Goal: Information Seeking & Learning: Learn about a topic

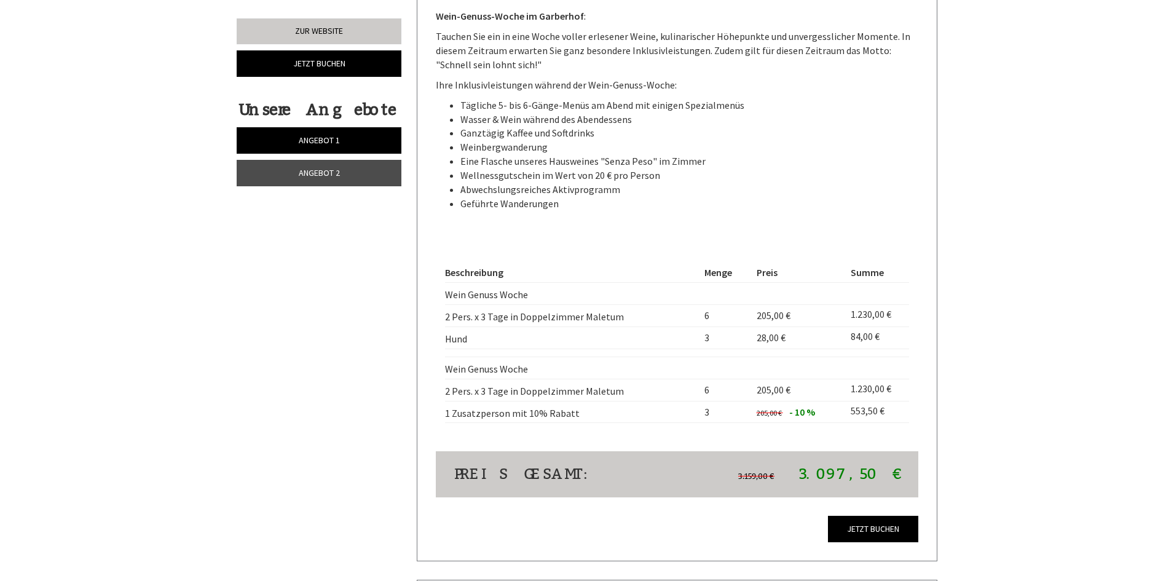
scroll to position [2458, 0]
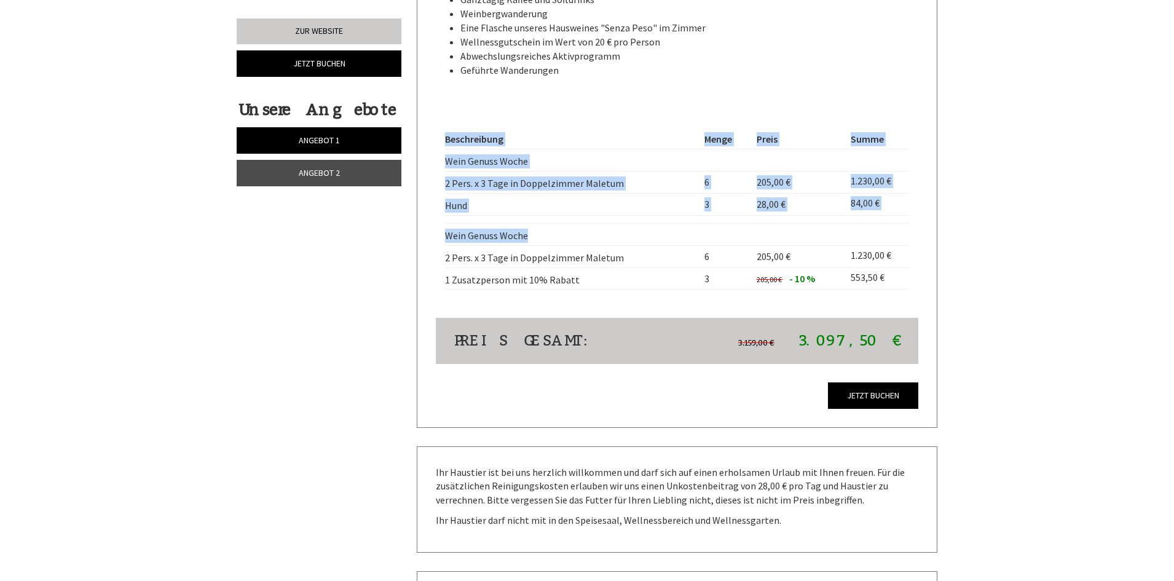
drag, startPoint x: 439, startPoint y: 234, endPoint x: 545, endPoint y: 241, distance: 106.6
click at [545, 241] on div "Beschreibung Menge Preis Summe Wein Genuss Woche 2 Pers. x 3 Tage in Doppelzimm…" at bounding box center [677, 209] width 483 height 216
click at [546, 242] on td "Wein Genuss Woche" at bounding box center [572, 234] width 254 height 22
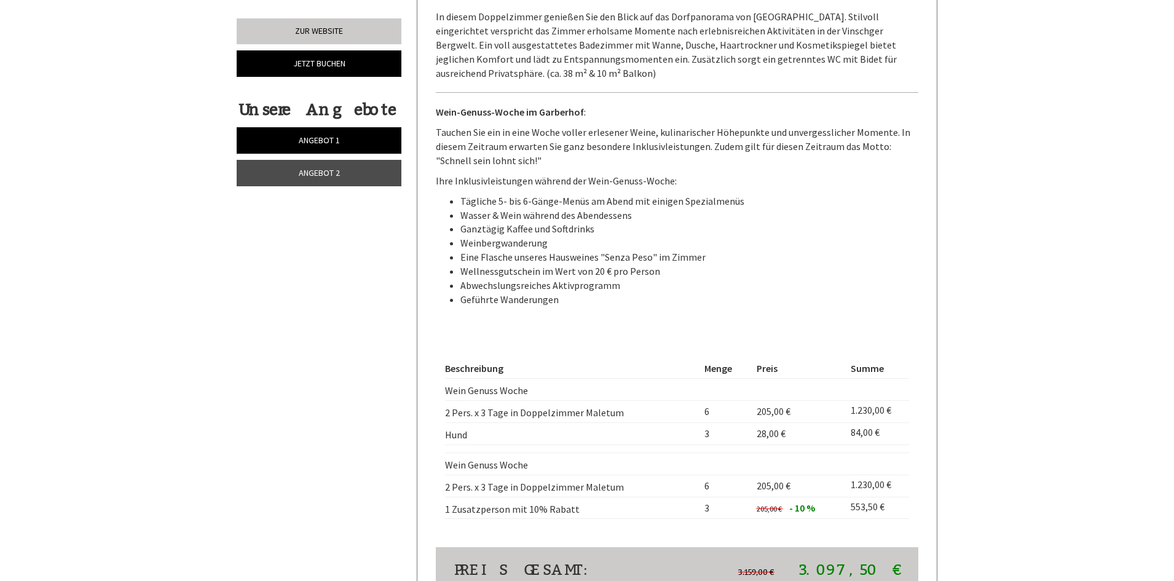
scroll to position [2213, 0]
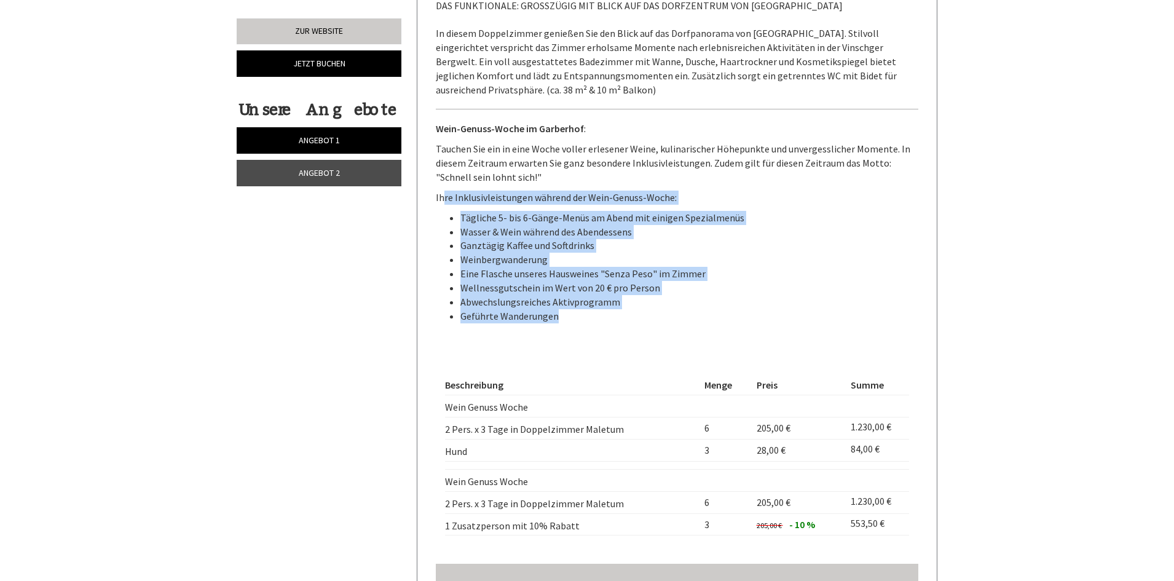
drag, startPoint x: 444, startPoint y: 200, endPoint x: 672, endPoint y: 316, distance: 255.4
click at [672, 316] on div "DAS FUNKTIONALE: GROSSZÜGIG MIT BLICK AUF DAS DORFZENTRUM VON [GEOGRAPHIC_DATA]…" at bounding box center [677, 164] width 483 height 368
click at [797, 205] on div "DAS FUNKTIONALE: GROSSZÜGIG MIT BLICK AUF DAS DORFZENTRUM VON [GEOGRAPHIC_DATA]…" at bounding box center [677, 164] width 483 height 368
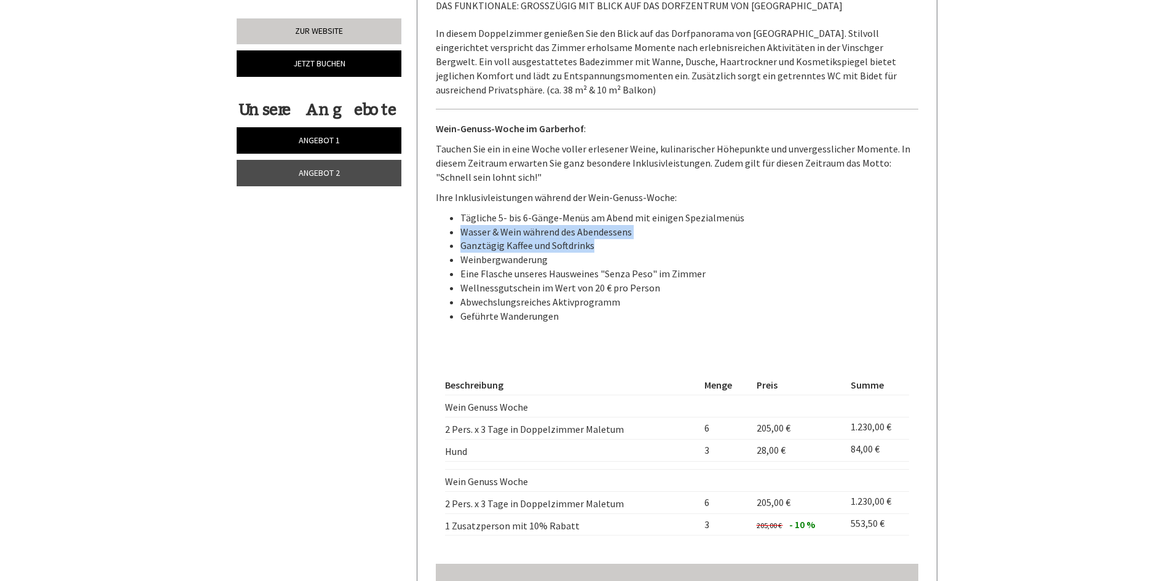
drag, startPoint x: 463, startPoint y: 231, endPoint x: 589, endPoint y: 239, distance: 126.9
click at [589, 239] on ul "Tägliche 5- bis 6-Gänge-Menüs am Abend mit einigen Spezialmenüs Wasser & Wein w…" at bounding box center [677, 267] width 483 height 112
click at [653, 246] on li "Ganztägig Kaffee und Softdrinks" at bounding box center [689, 245] width 458 height 14
drag, startPoint x: 465, startPoint y: 261, endPoint x: 581, endPoint y: 265, distance: 115.6
click at [581, 265] on li "Weinbergwanderung" at bounding box center [689, 260] width 458 height 14
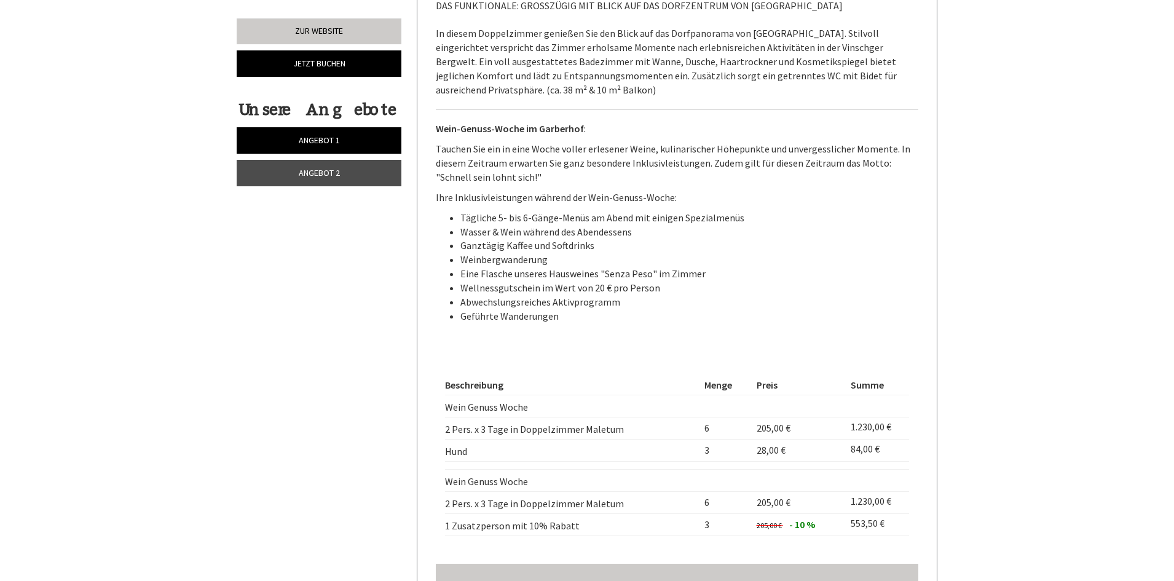
click at [570, 267] on li "Eine Flasche unseres Hausweines "Senza Peso" im Zimmer" at bounding box center [689, 274] width 458 height 14
drag, startPoint x: 465, startPoint y: 261, endPoint x: 537, endPoint y: 262, distance: 71.9
click at [537, 262] on li "Weinbergwanderung" at bounding box center [689, 260] width 458 height 14
click at [537, 264] on li "Weinbergwanderung" at bounding box center [689, 260] width 458 height 14
drag, startPoint x: 475, startPoint y: 259, endPoint x: 518, endPoint y: 262, distance: 43.1
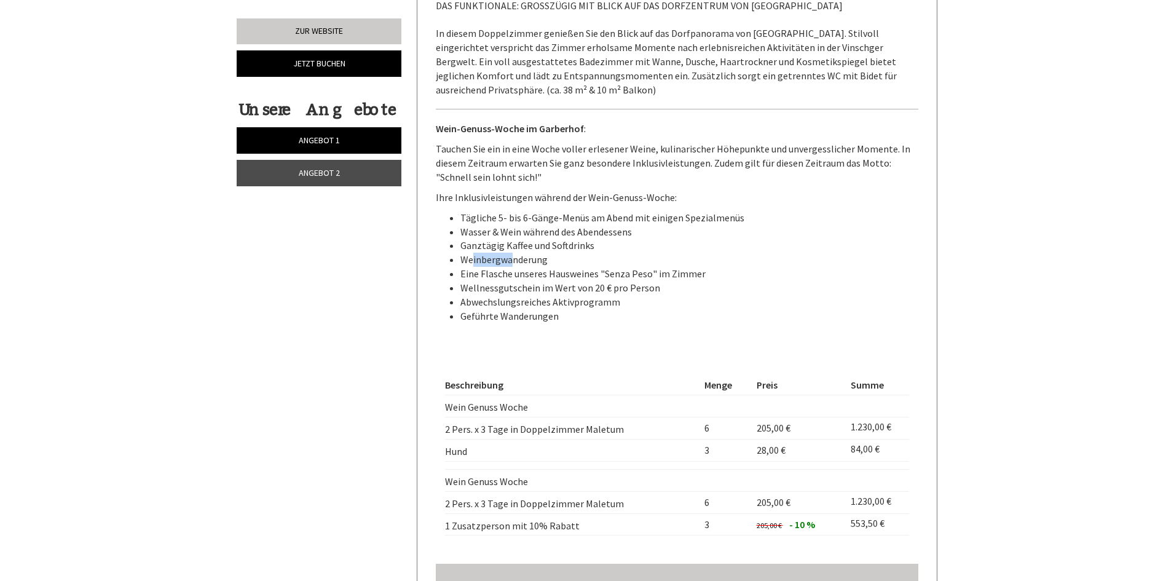
click at [512, 262] on li "Weinbergwanderung" at bounding box center [689, 260] width 458 height 14
click at [561, 267] on li "Eine Flasche unseres Hausweines "Senza Peso" im Zimmer" at bounding box center [689, 274] width 458 height 14
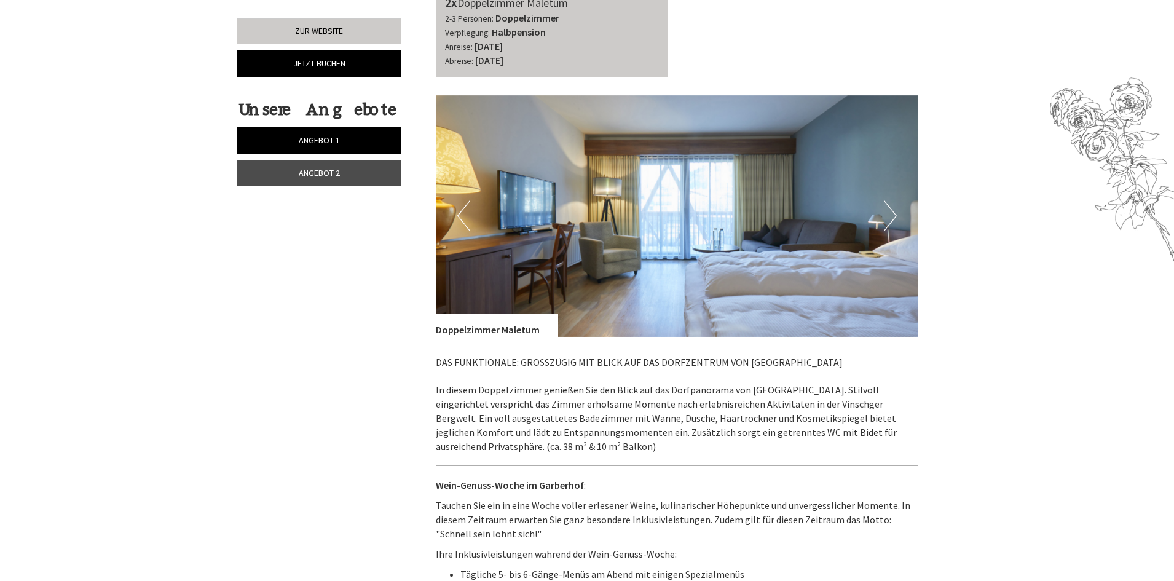
scroll to position [1659, 0]
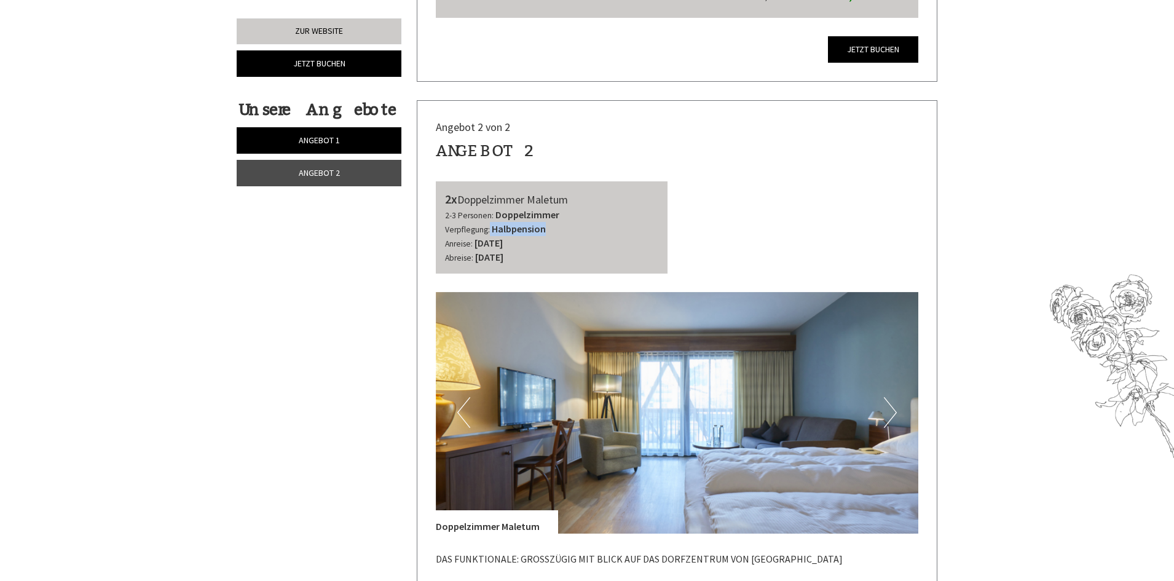
drag, startPoint x: 488, startPoint y: 227, endPoint x: 562, endPoint y: 231, distance: 73.9
click at [562, 231] on div "2-3 Personen: Doppelzimmer Verpflegung: Halbpension" at bounding box center [552, 222] width 214 height 28
click at [562, 232] on div "2-3 Personen: Doppelzimmer Verpflegung: Halbpension" at bounding box center [552, 222] width 214 height 28
click at [726, 229] on div "2x Doppelzimmer Maletum 2-3 Personen: Doppelzimmer Verpflegung: Halbpension Anr…" at bounding box center [678, 227] width 502 height 92
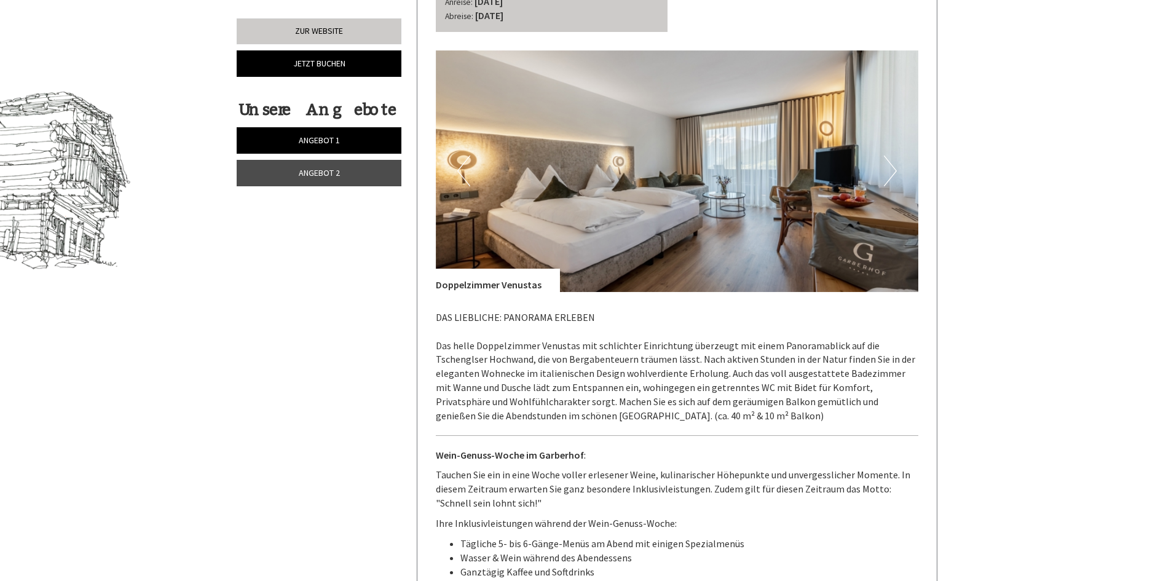
scroll to position [615, 0]
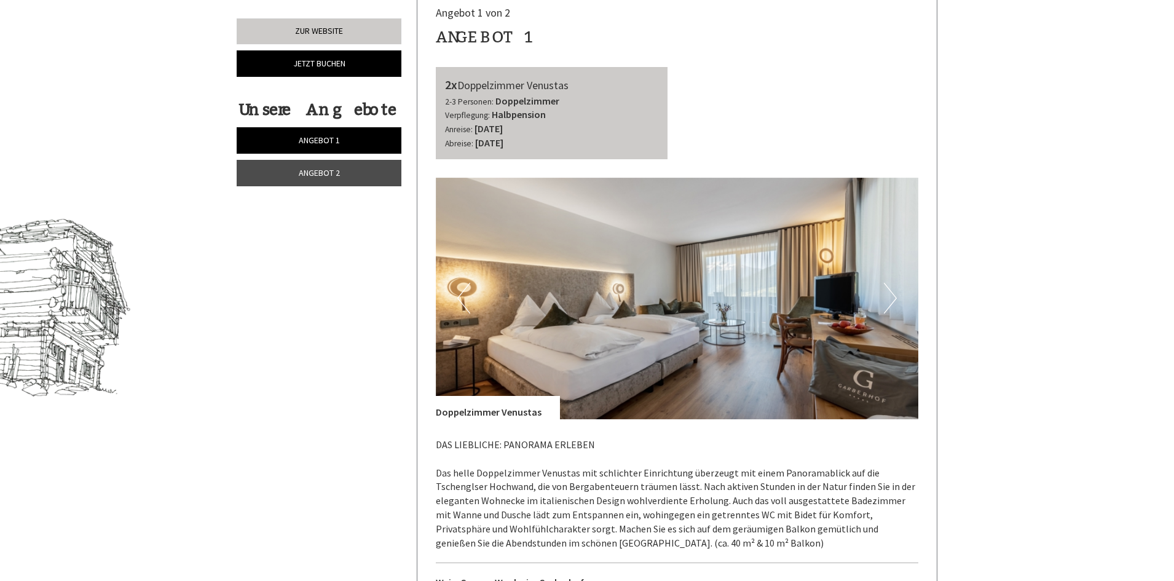
click at [889, 292] on button "Next" at bounding box center [890, 298] width 13 height 31
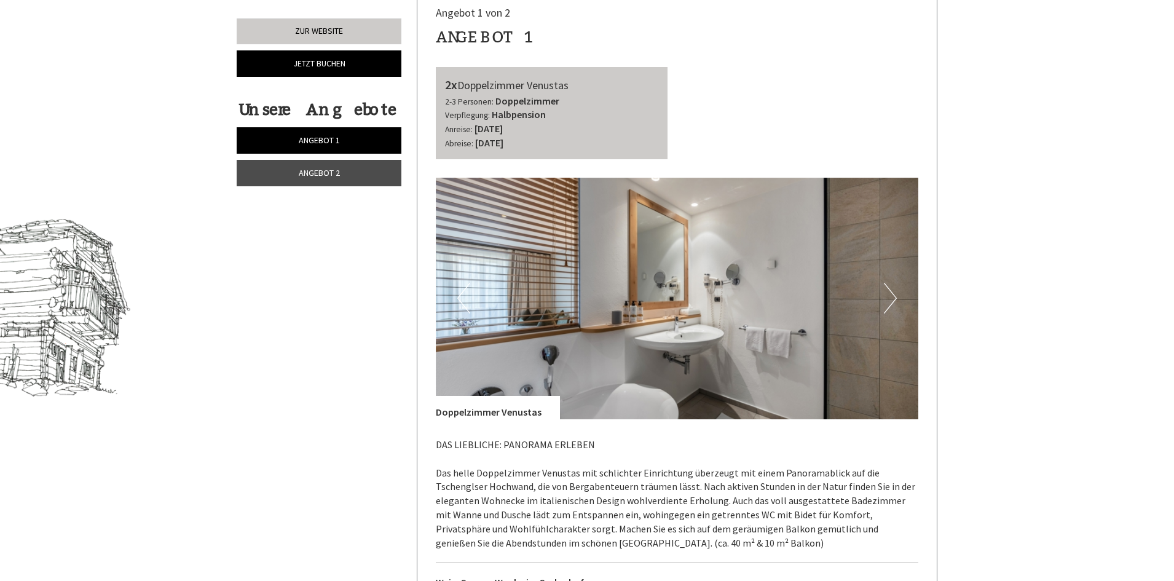
click at [889, 292] on button "Next" at bounding box center [890, 298] width 13 height 31
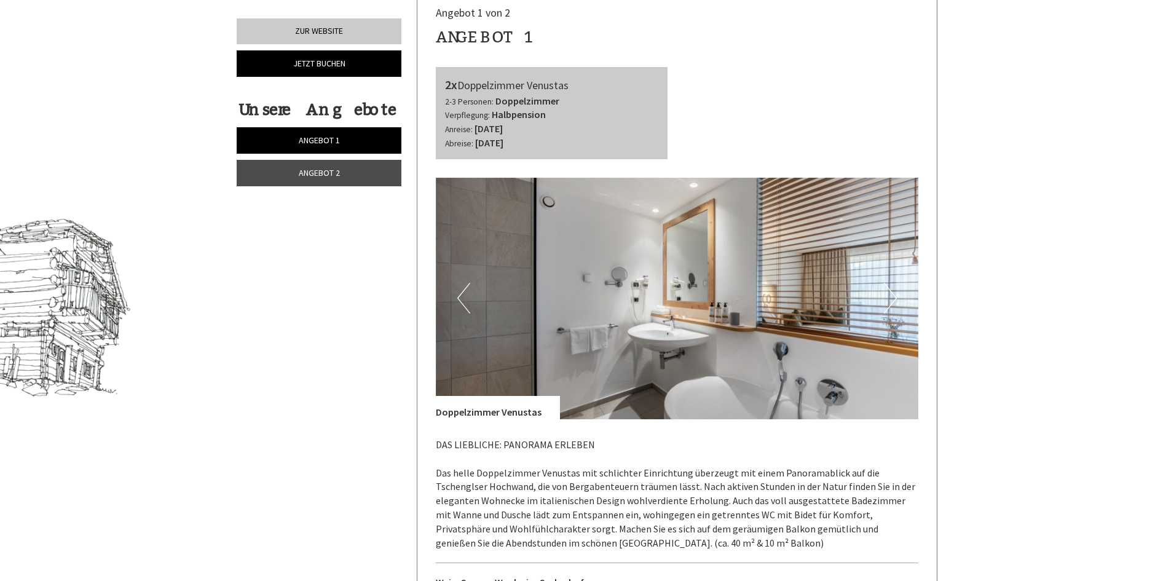
click at [889, 292] on button "Next" at bounding box center [890, 298] width 13 height 31
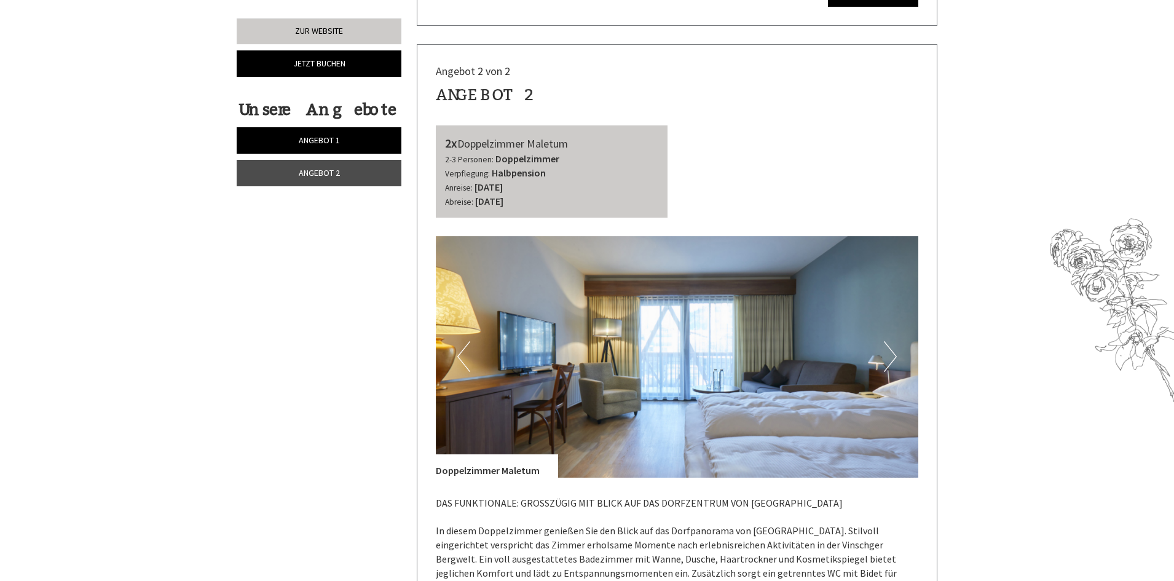
scroll to position [1721, 0]
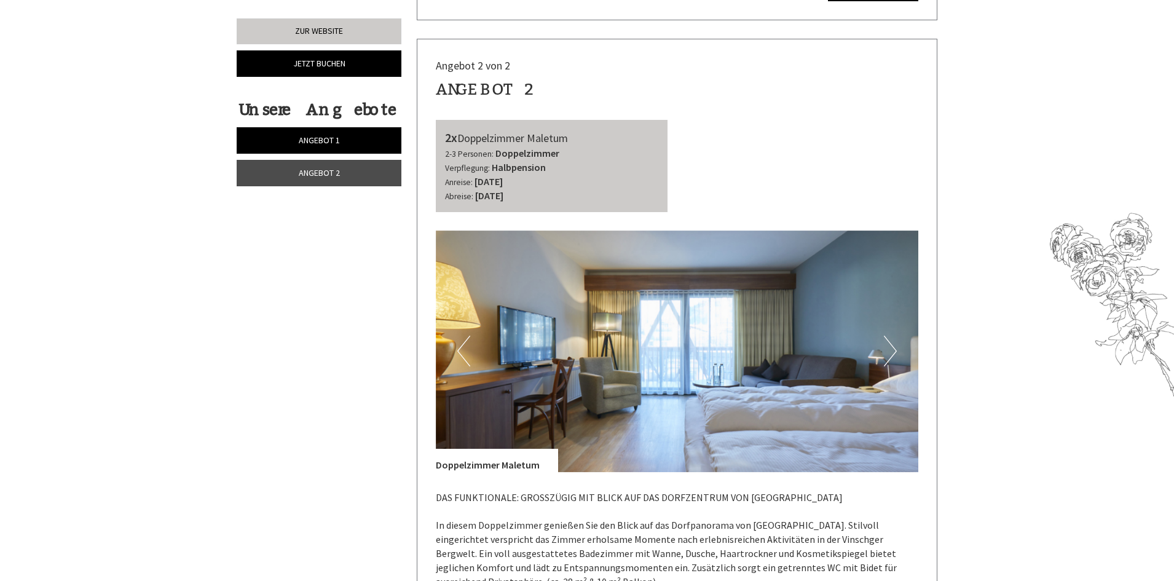
click at [889, 353] on button "Next" at bounding box center [890, 351] width 13 height 31
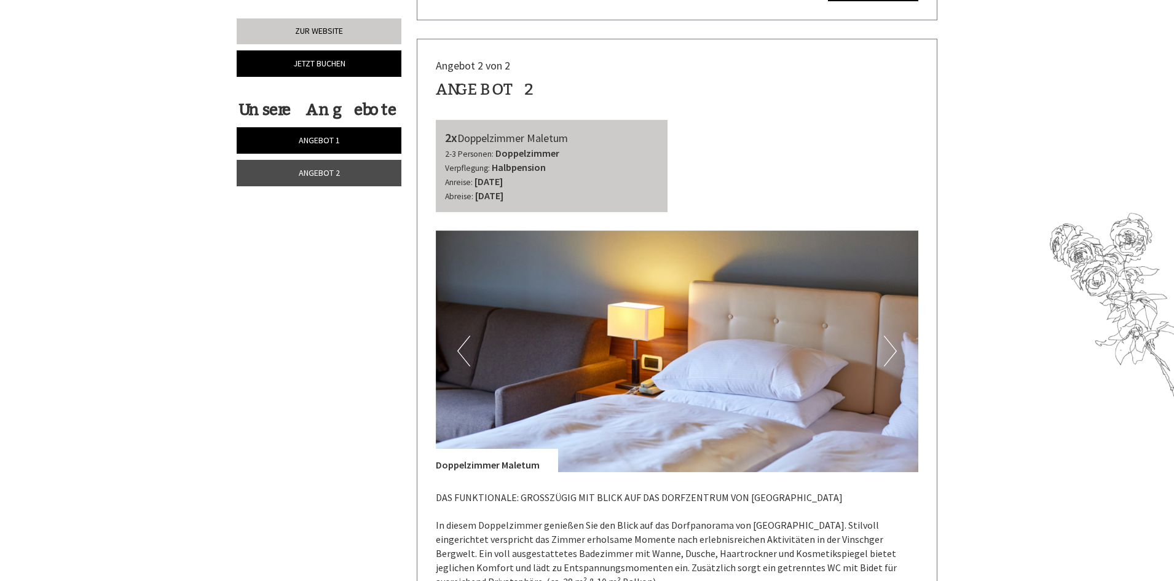
click at [890, 353] on button "Next" at bounding box center [890, 351] width 13 height 31
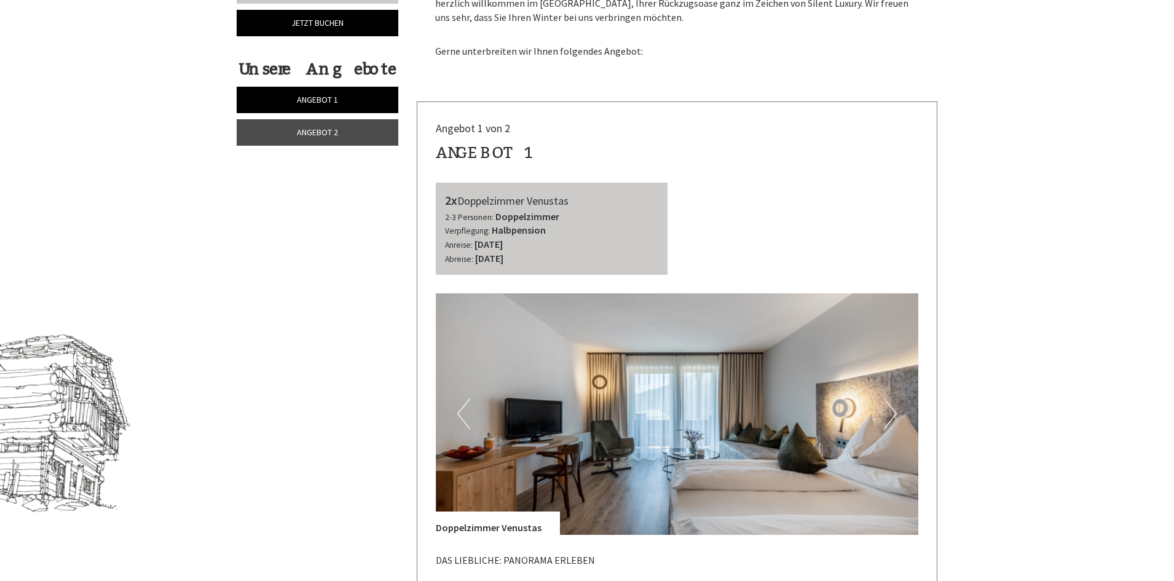
scroll to position [369, 0]
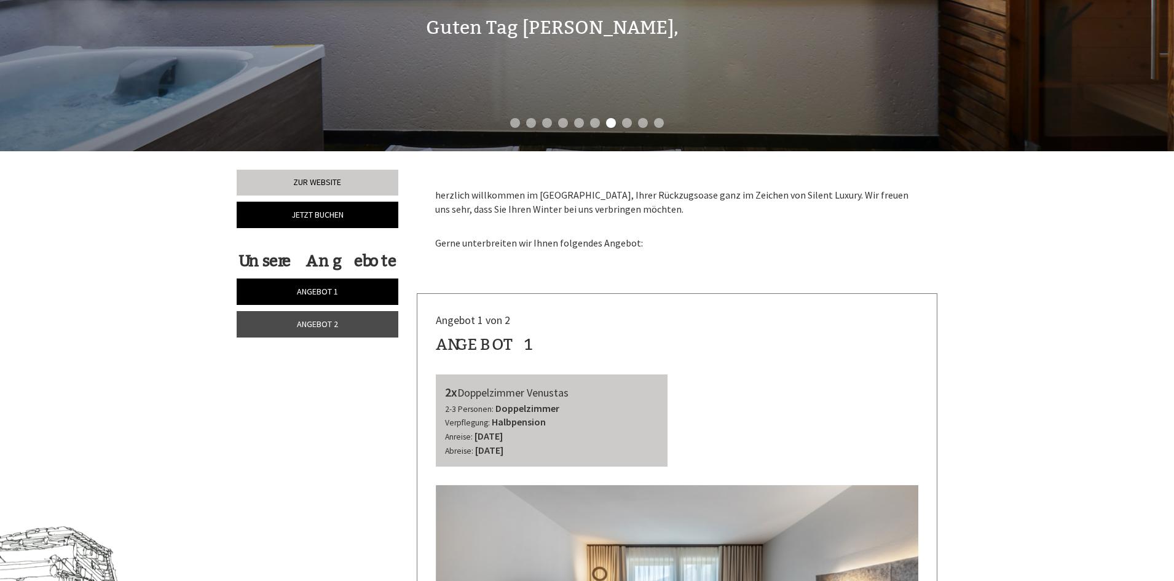
click at [307, 323] on span "Angebot 2" at bounding box center [317, 323] width 41 height 11
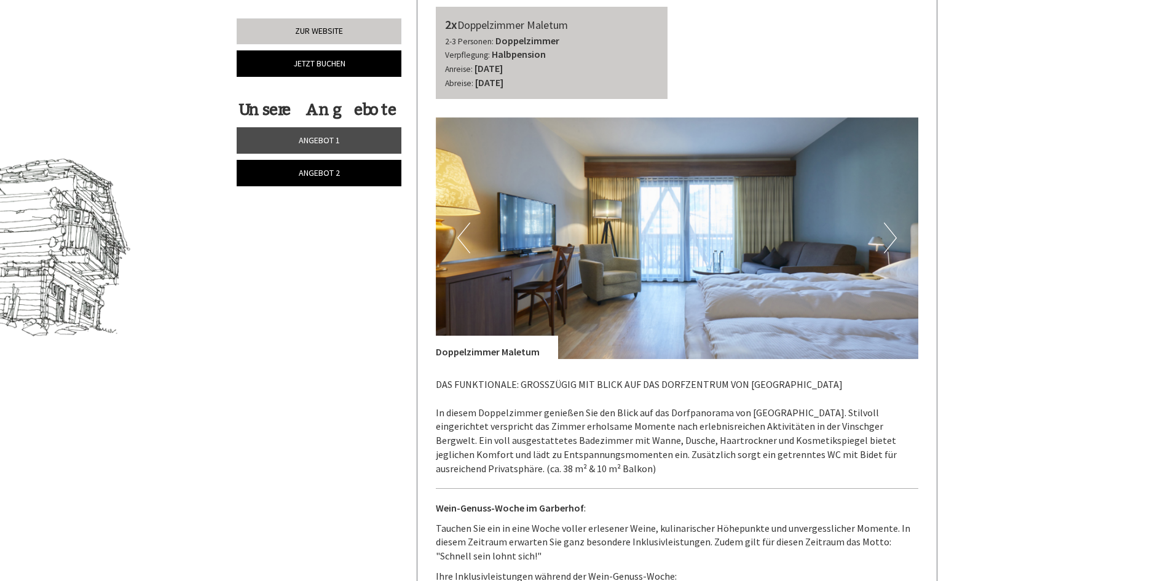
scroll to position [676, 0]
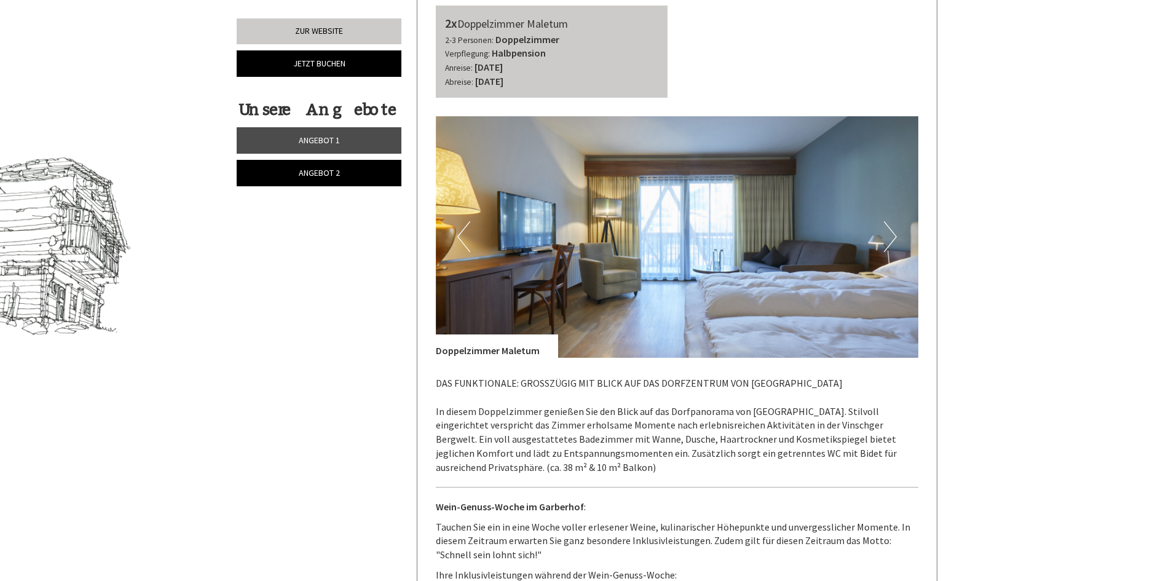
click at [897, 230] on img at bounding box center [677, 237] width 483 height 242
click at [890, 234] on button "Next" at bounding box center [890, 236] width 13 height 31
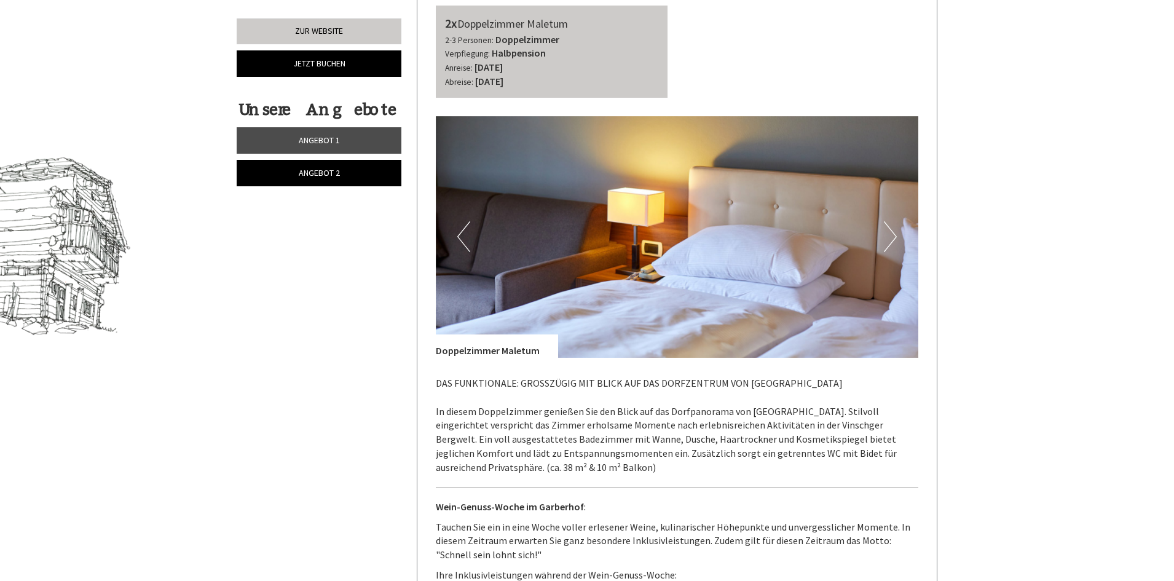
click at [890, 234] on button "Next" at bounding box center [890, 236] width 13 height 31
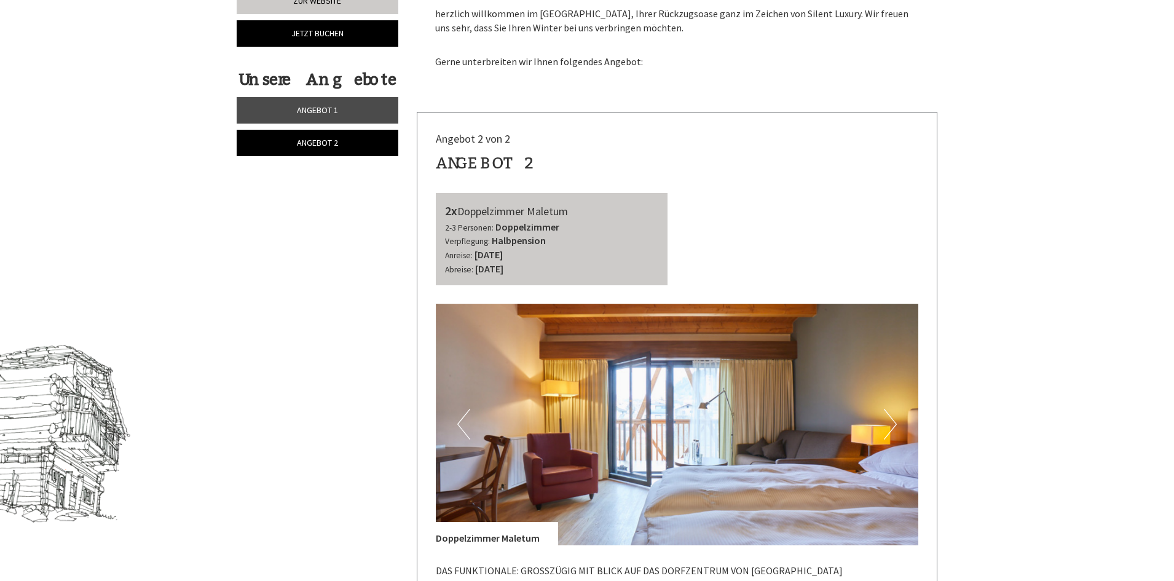
scroll to position [615, 0]
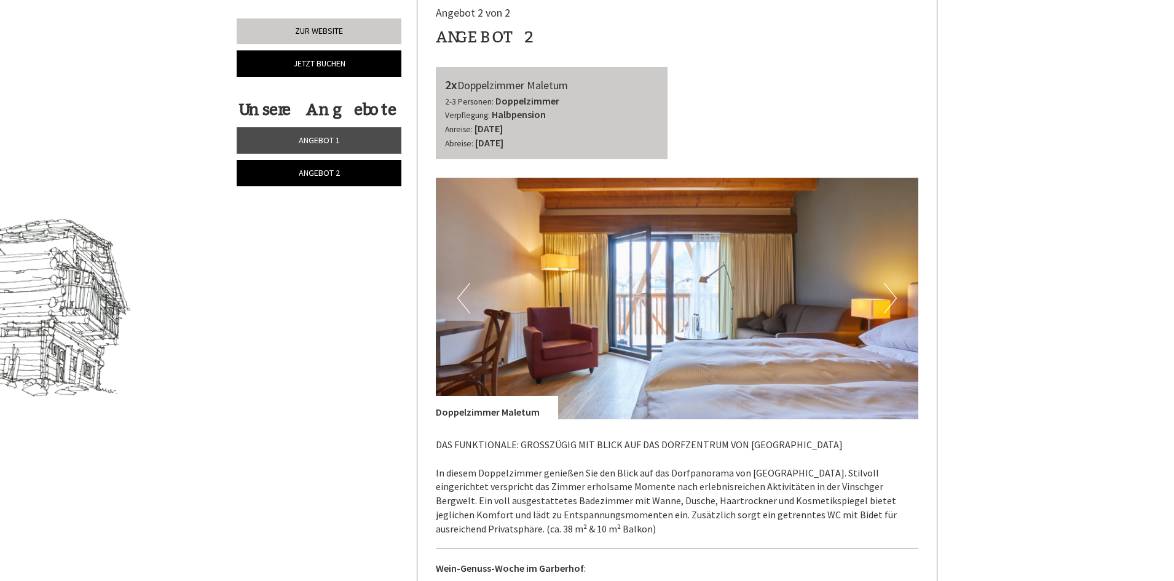
click at [892, 304] on button "Next" at bounding box center [890, 298] width 13 height 31
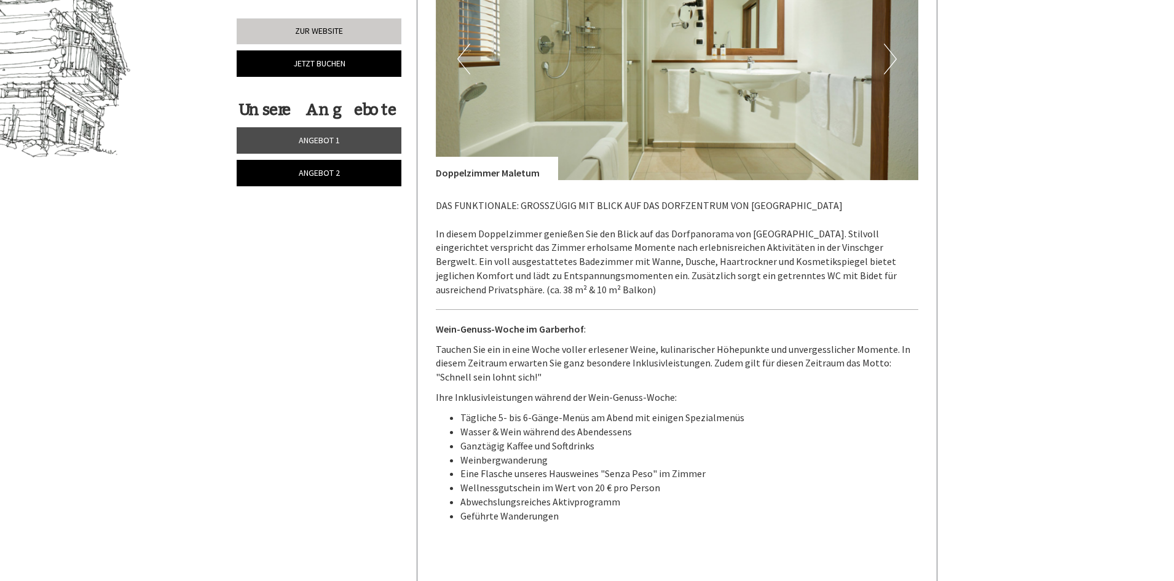
scroll to position [738, 0]
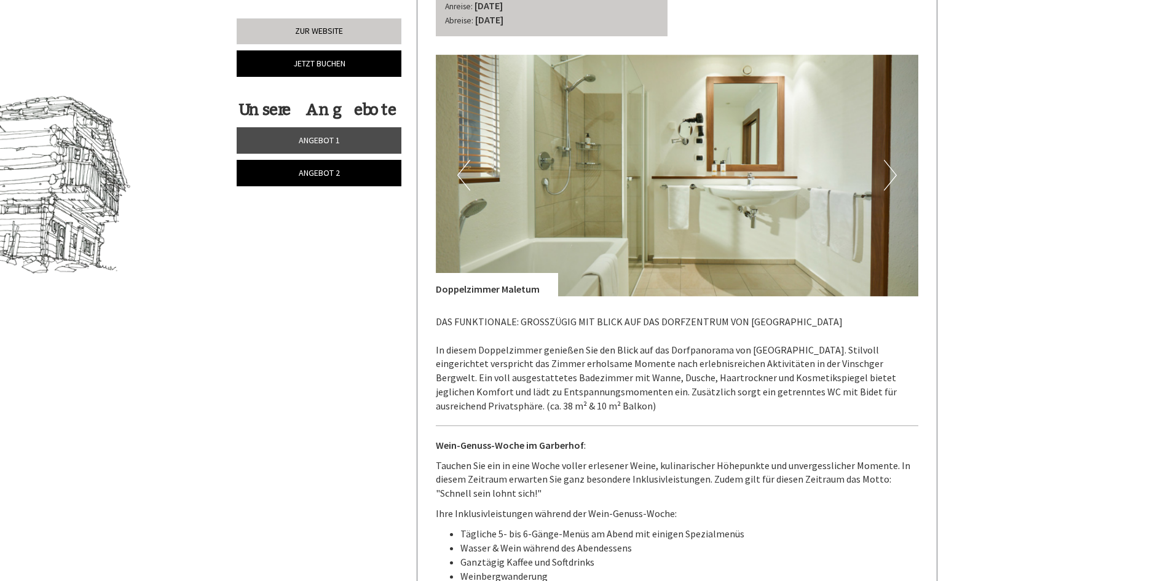
click at [889, 179] on button "Next" at bounding box center [890, 175] width 13 height 31
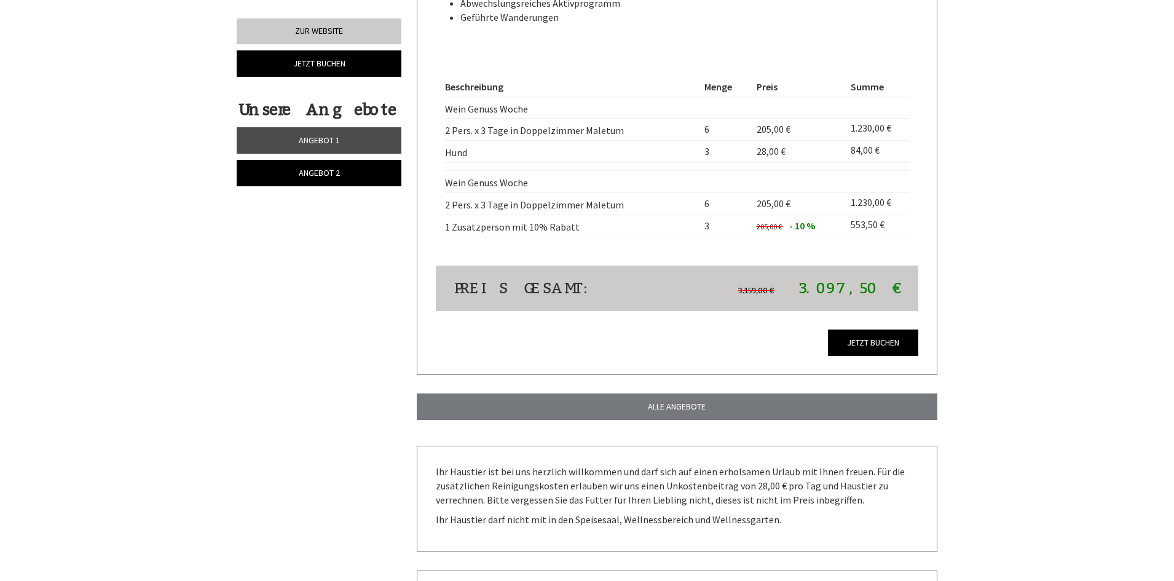
scroll to position [1291, 0]
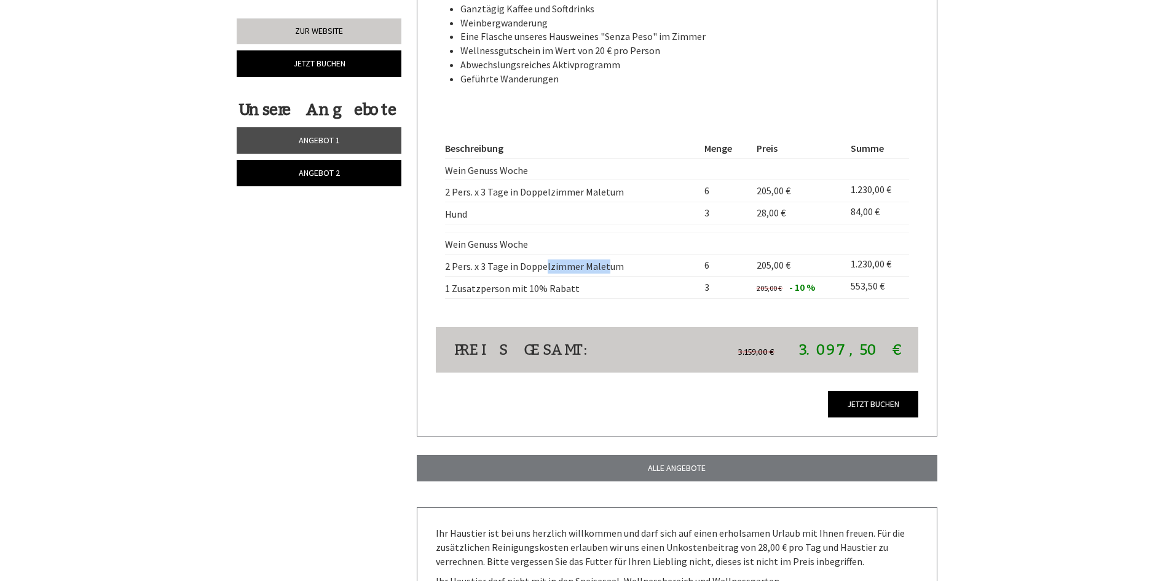
drag, startPoint x: 524, startPoint y: 266, endPoint x: 588, endPoint y: 273, distance: 64.3
click at [588, 273] on td "2 Pers. x 3 Tage in Doppelzimmer Maletum" at bounding box center [572, 265] width 254 height 22
click at [589, 275] on td "2 Pers. x 3 Tage in Doppelzimmer Maletum" at bounding box center [572, 265] width 254 height 22
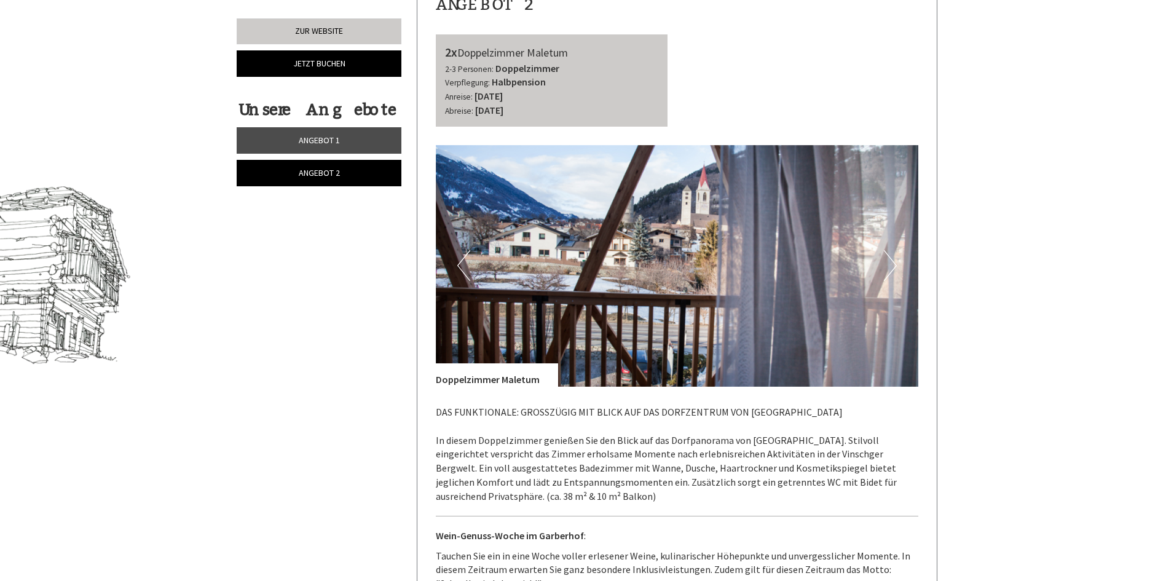
scroll to position [492, 0]
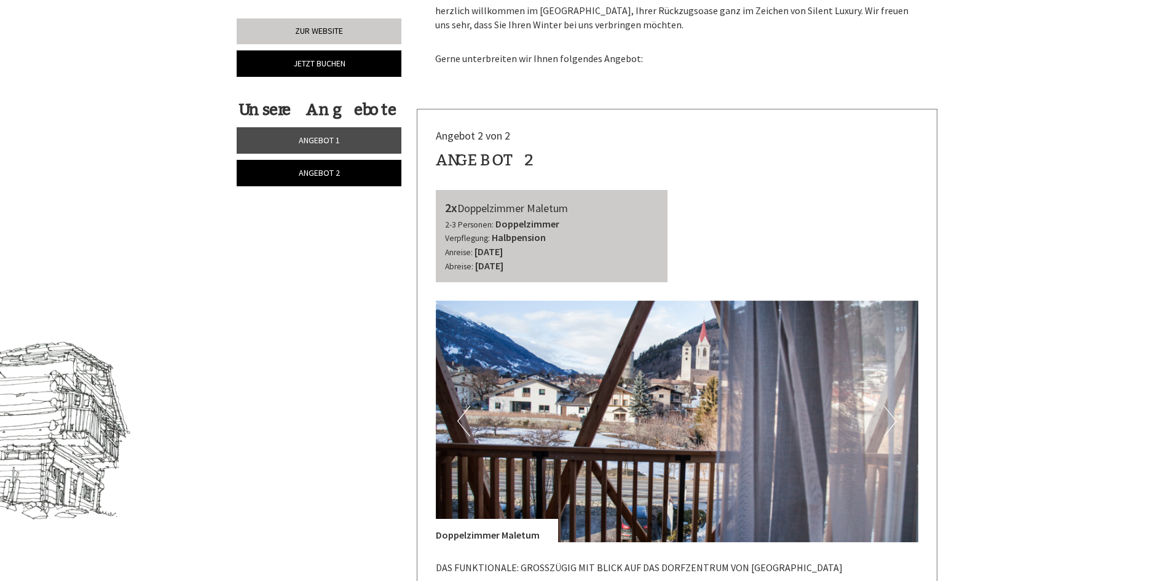
drag, startPoint x: 448, startPoint y: 205, endPoint x: 694, endPoint y: 208, distance: 245.9
click at [694, 208] on div "2x Doppelzimmer Maletum 2-3 Personen: Doppelzimmer Verpflegung: Halbpension Anr…" at bounding box center [678, 236] width 502 height 92
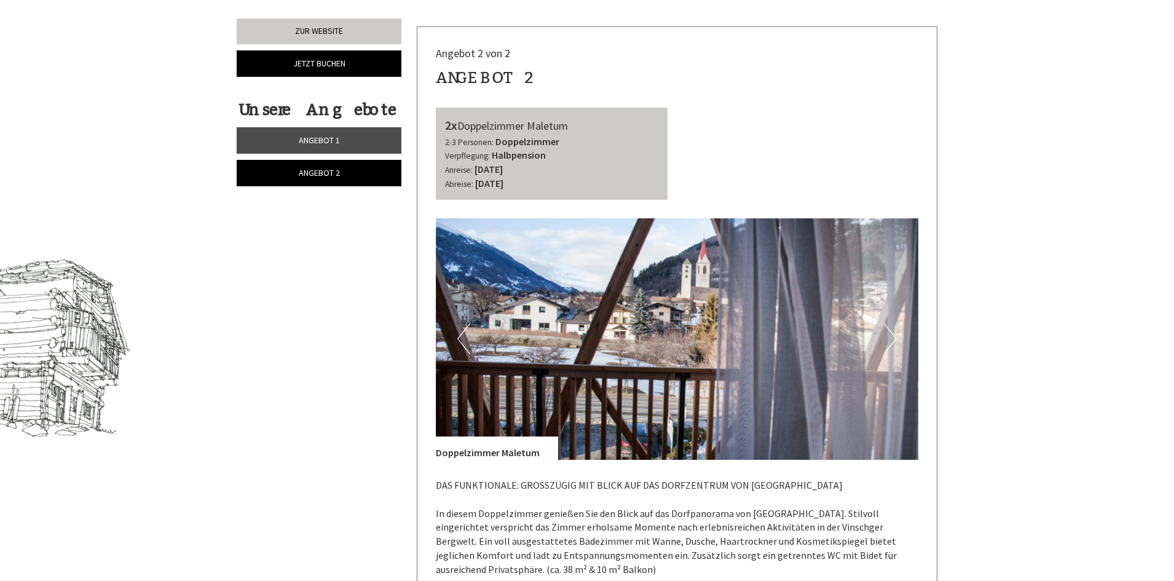
scroll to position [307, 0]
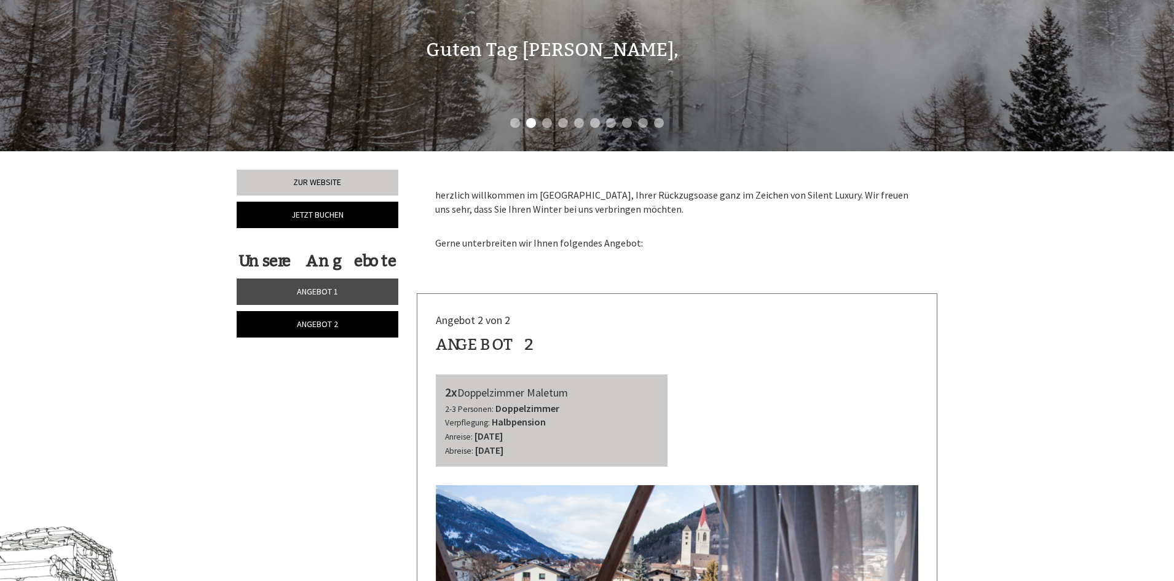
click at [334, 295] on span "Angebot 1" at bounding box center [317, 291] width 41 height 11
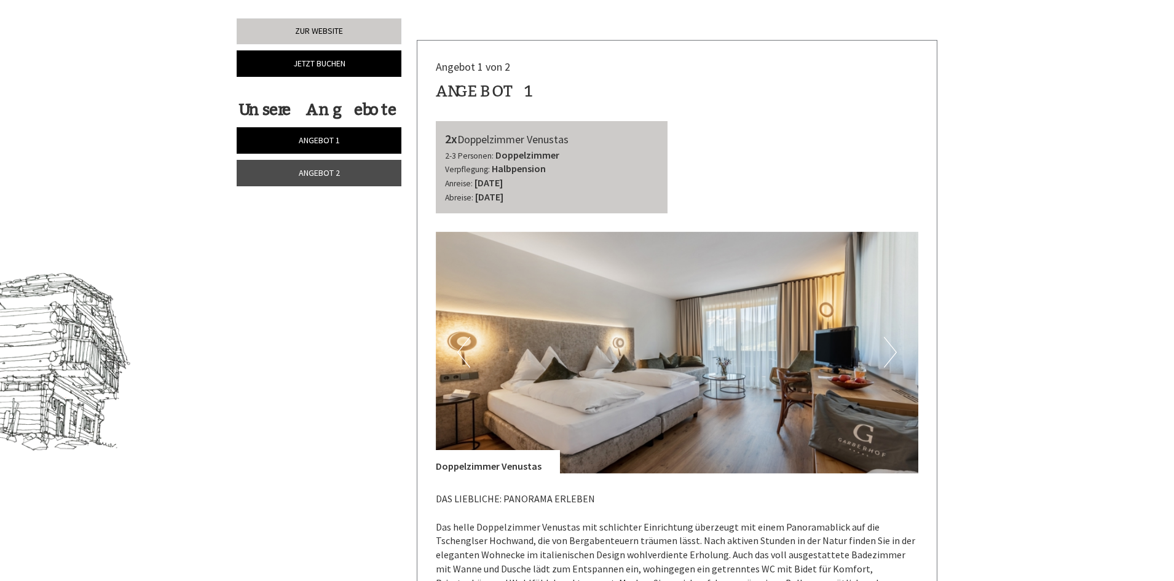
scroll to position [539, 0]
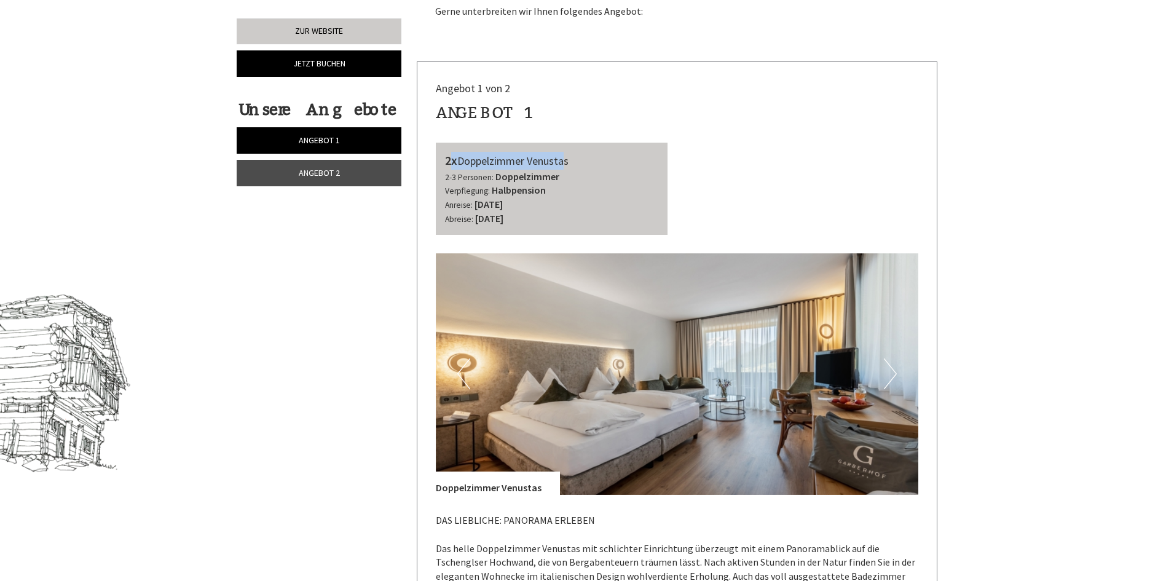
drag, startPoint x: 466, startPoint y: 165, endPoint x: 563, endPoint y: 165, distance: 97.1
click at [563, 165] on div "2x Doppelzimmer Venustas" at bounding box center [552, 161] width 214 height 18
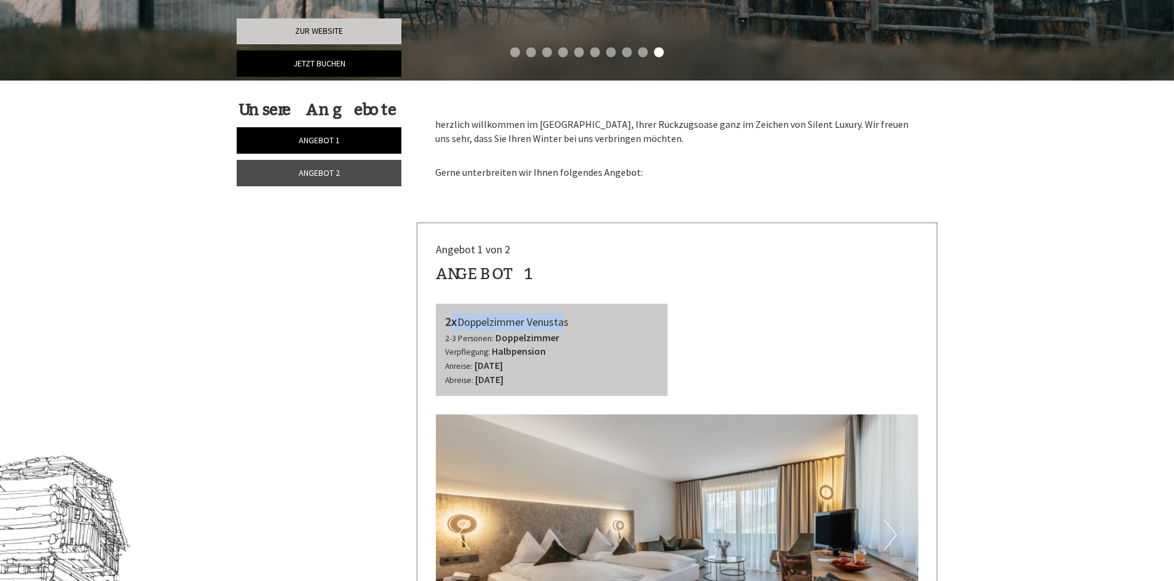
scroll to position [355, 0]
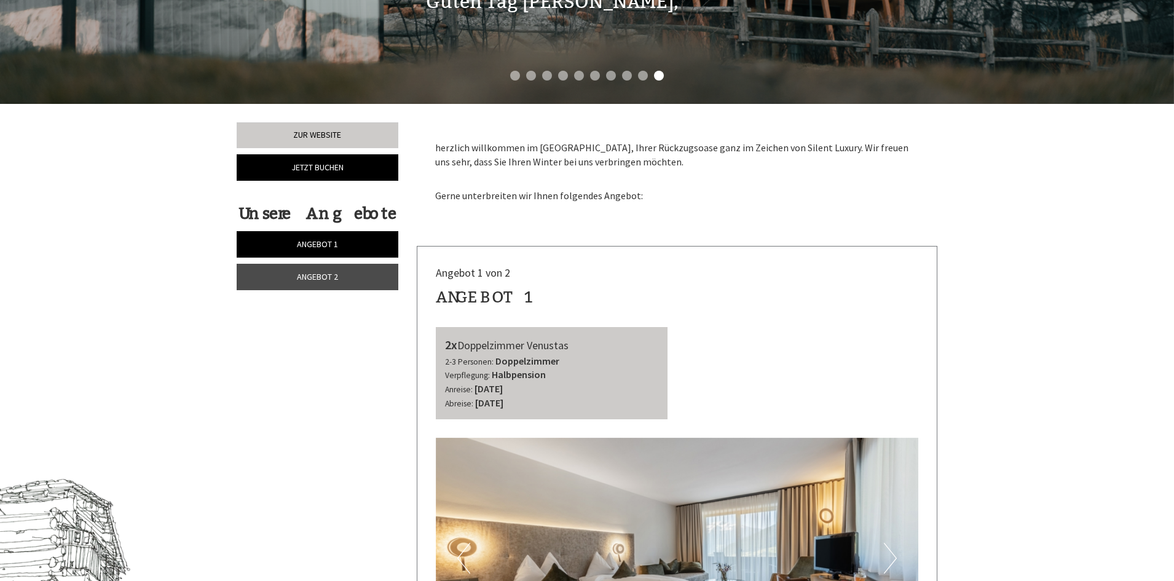
click at [772, 302] on div "Angebot 1" at bounding box center [677, 297] width 483 height 23
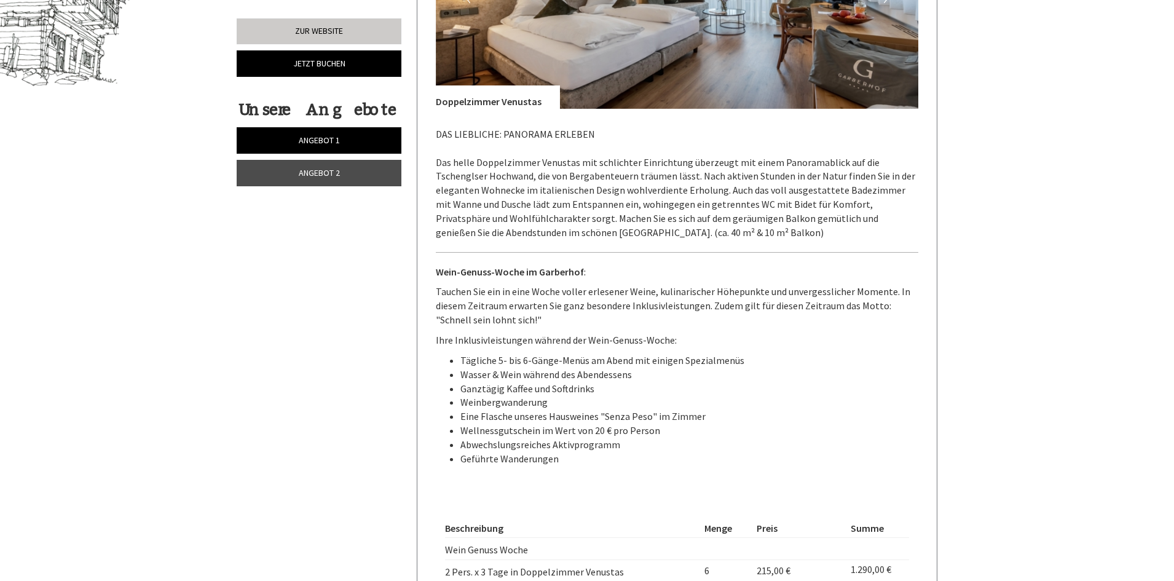
scroll to position [922, 0]
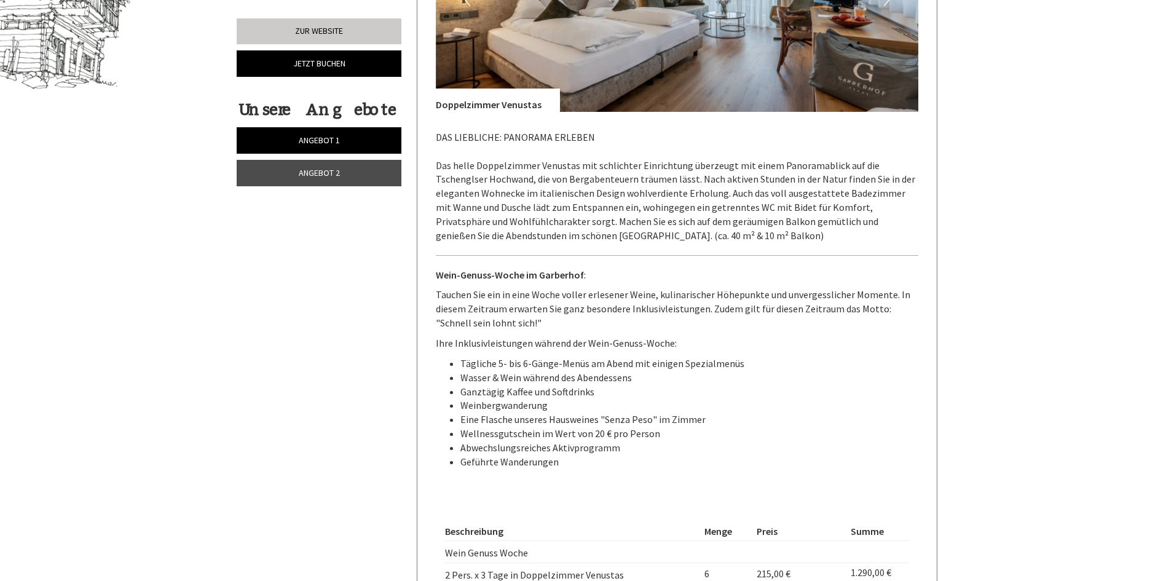
drag, startPoint x: 1018, startPoint y: 264, endPoint x: 1018, endPoint y: 240, distance: 24.0
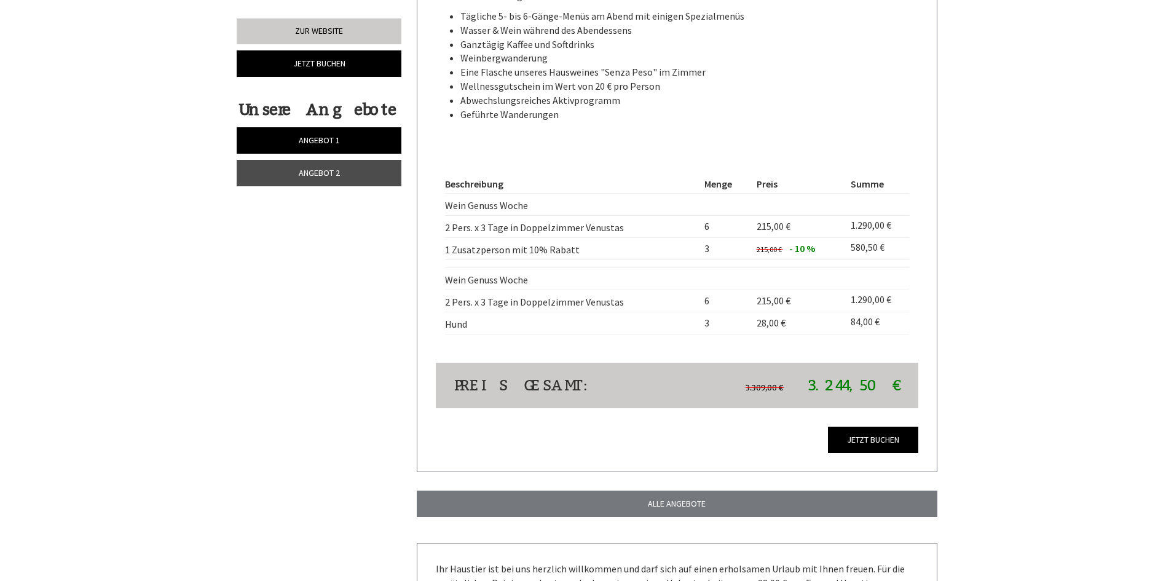
scroll to position [1291, 0]
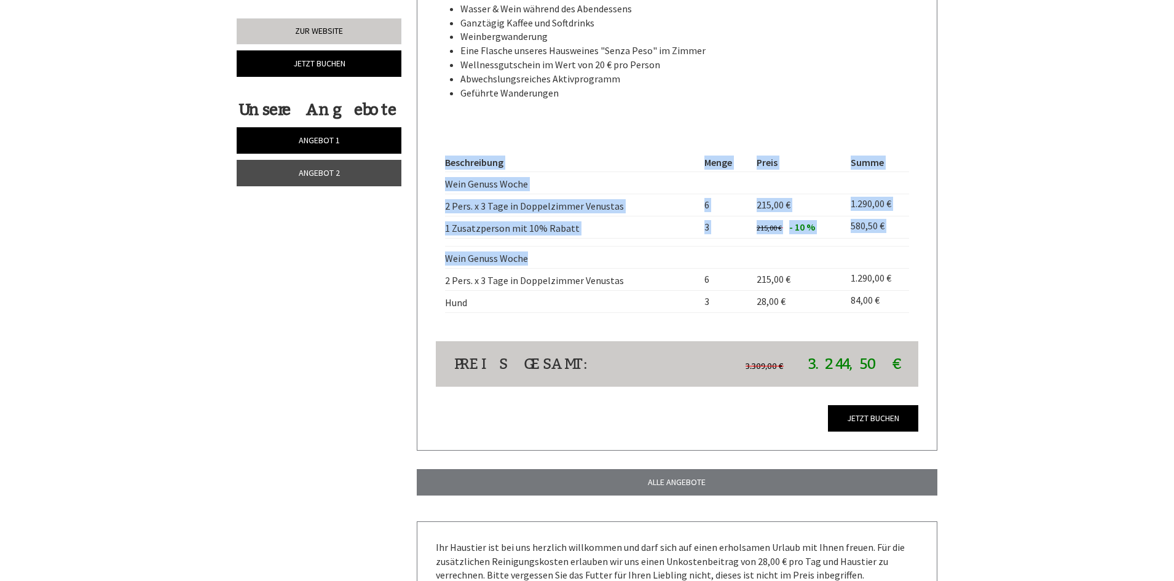
drag, startPoint x: 441, startPoint y: 256, endPoint x: 557, endPoint y: 261, distance: 116.3
click at [557, 261] on div "Beschreibung Menge Preis Summe Wein Genuss Woche 2 Pers. x 3 Tage in Doppelzimm…" at bounding box center [677, 233] width 483 height 216
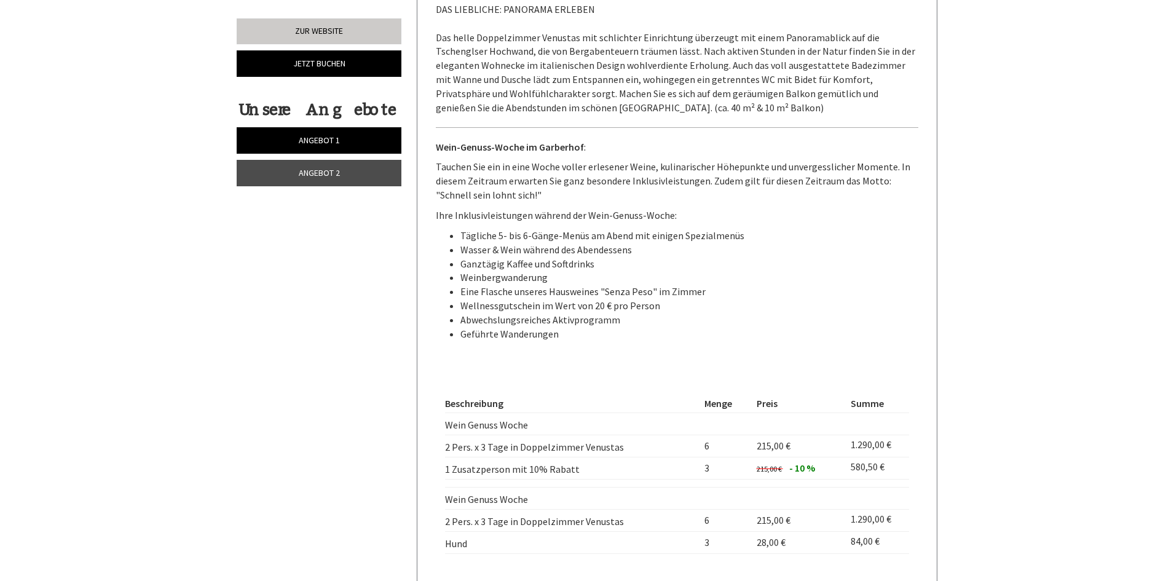
scroll to position [1045, 0]
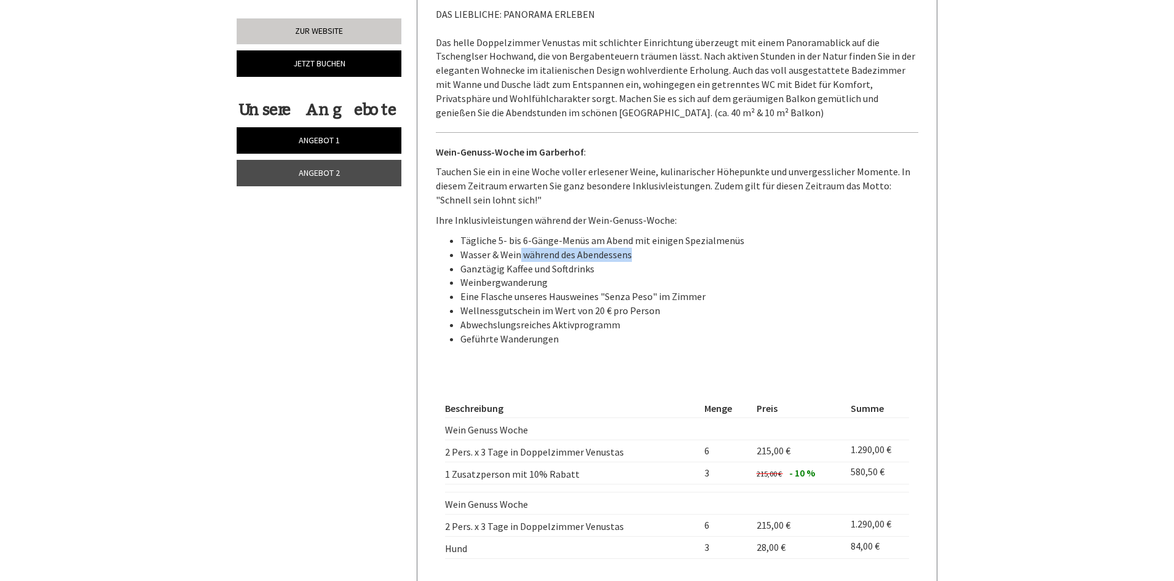
drag, startPoint x: 517, startPoint y: 259, endPoint x: 687, endPoint y: 258, distance: 169.6
click at [687, 258] on li "Wasser & Wein während des Abendessens" at bounding box center [689, 255] width 458 height 14
click at [703, 261] on li "Wasser & Wein während des Abendessens" at bounding box center [689, 255] width 458 height 14
click at [749, 271] on li "Ganztägig Kaffee und Softdrinks" at bounding box center [689, 269] width 458 height 14
drag, startPoint x: 488, startPoint y: 252, endPoint x: 564, endPoint y: 263, distance: 76.4
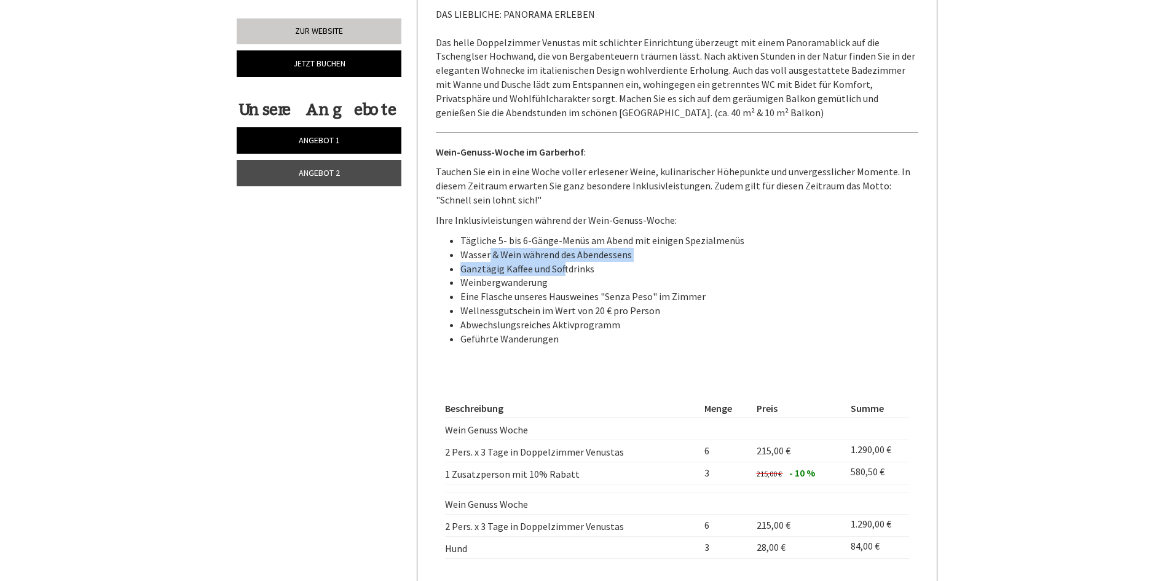
click at [564, 263] on ul "Tägliche 5- bis 6-Gänge-Menüs am Abend mit einigen Spezialmenüs Wasser & Wein w…" at bounding box center [677, 290] width 483 height 112
click at [591, 268] on li "Ganztägig Kaffee und Softdrinks" at bounding box center [689, 269] width 458 height 14
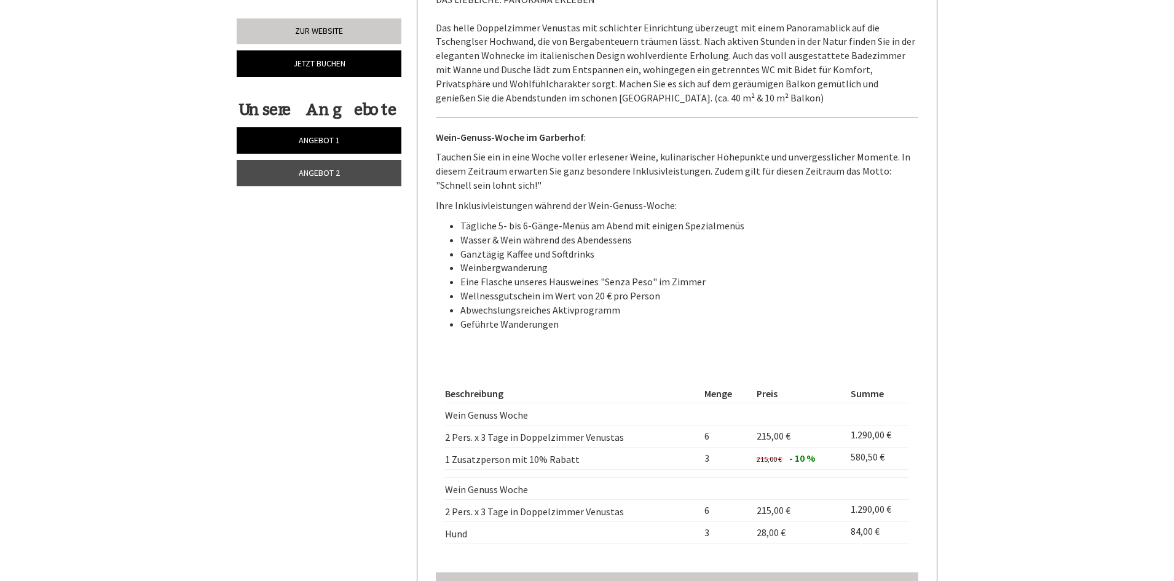
scroll to position [1168, 0]
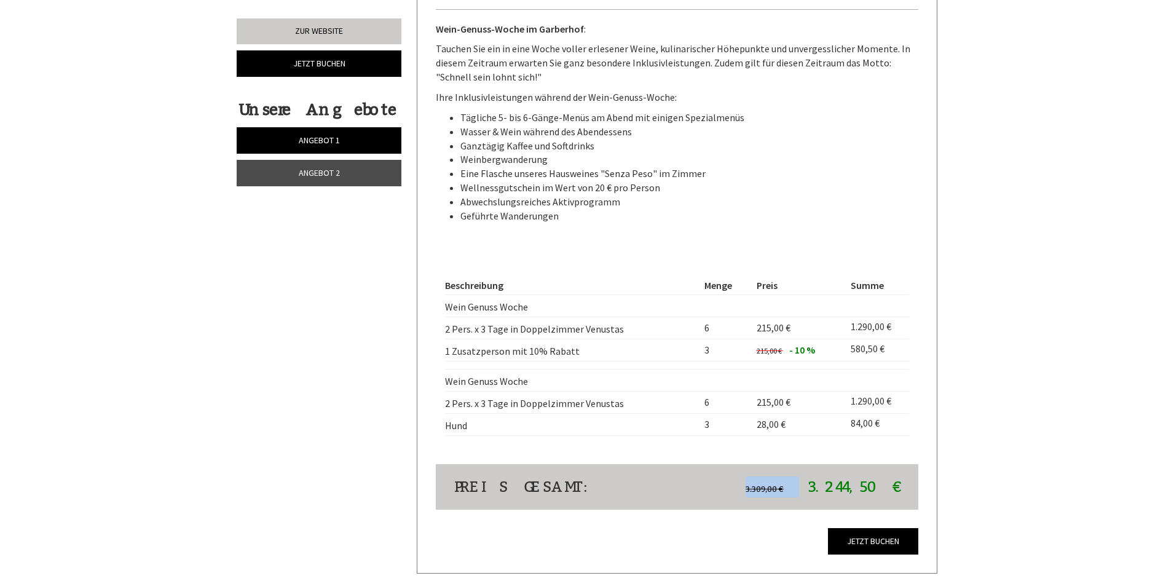
drag, startPoint x: 820, startPoint y: 484, endPoint x: 944, endPoint y: 474, distance: 124.5
drag, startPoint x: 827, startPoint y: 481, endPoint x: 946, endPoint y: 487, distance: 119.4
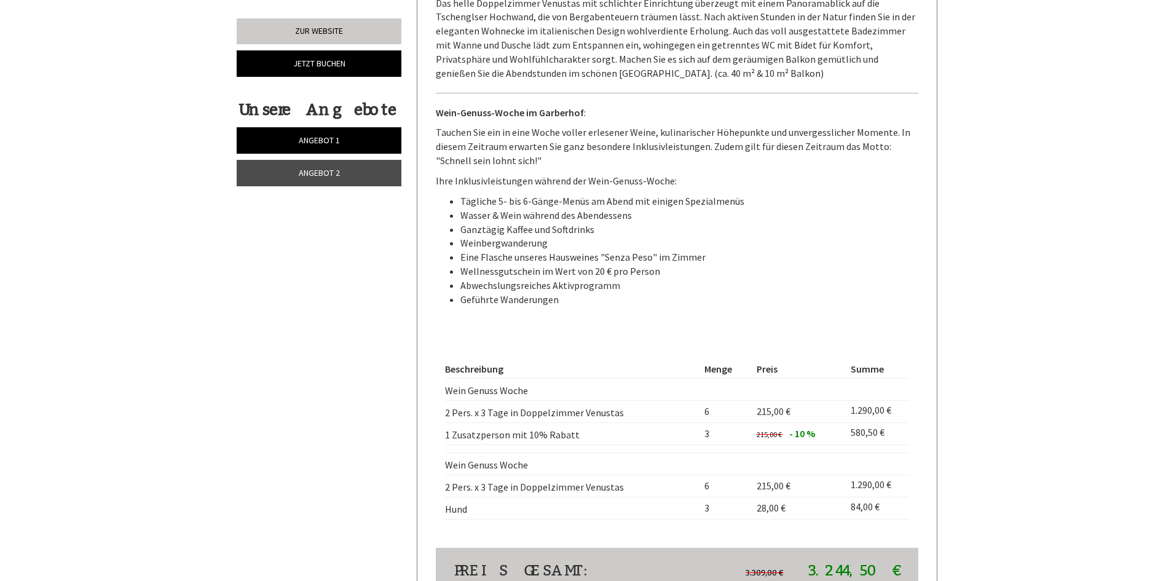
scroll to position [1106, 0]
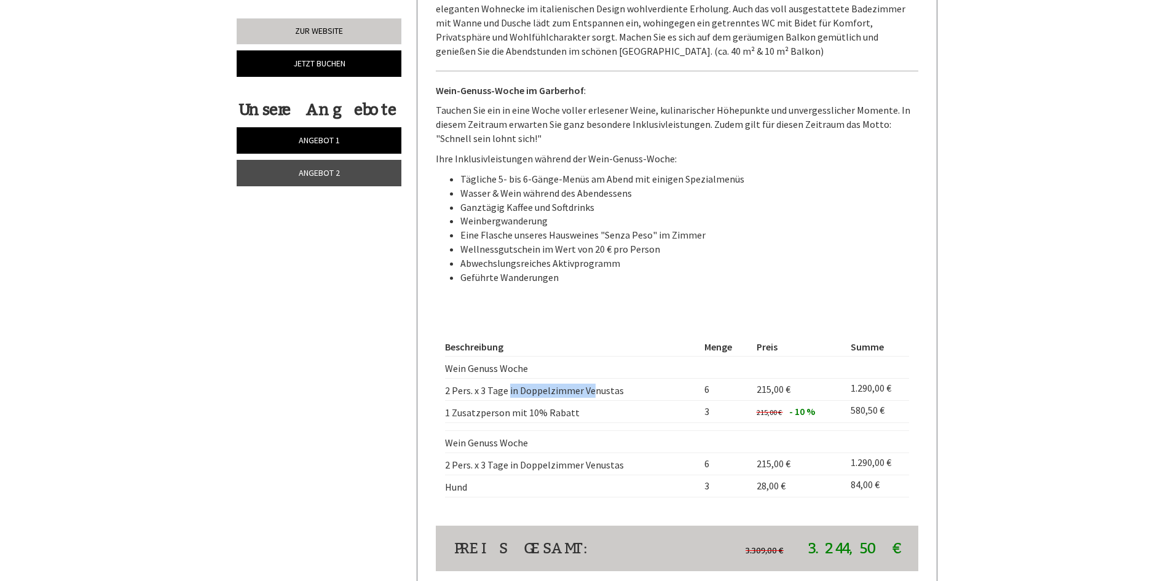
drag, startPoint x: 489, startPoint y: 390, endPoint x: 575, endPoint y: 390, distance: 86.0
click at [575, 390] on td "2 Pers. x 3 Tage in Doppelzimmer Venustas" at bounding box center [572, 390] width 254 height 22
click at [616, 393] on td "2 Pers. x 3 Tage in Doppelzimmer Venustas" at bounding box center [572, 390] width 254 height 22
drag, startPoint x: 626, startPoint y: 390, endPoint x: 492, endPoint y: 393, distance: 134.0
click at [492, 393] on td "2 Pers. x 3 Tage in Doppelzimmer Venustas" at bounding box center [572, 390] width 254 height 22
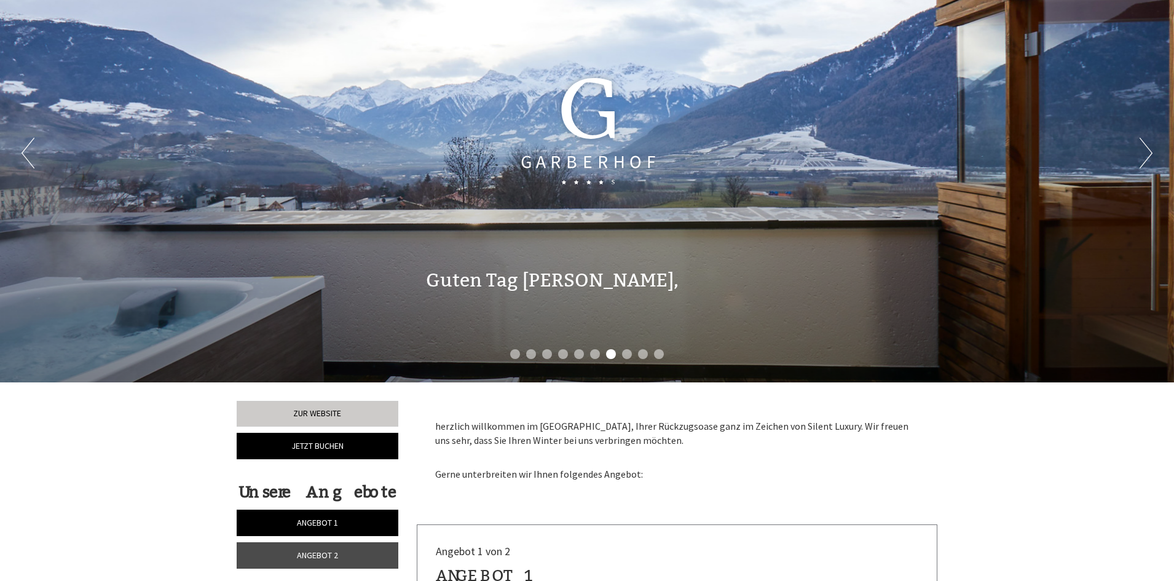
scroll to position [246, 0]
